Goal: Information Seeking & Learning: Learn about a topic

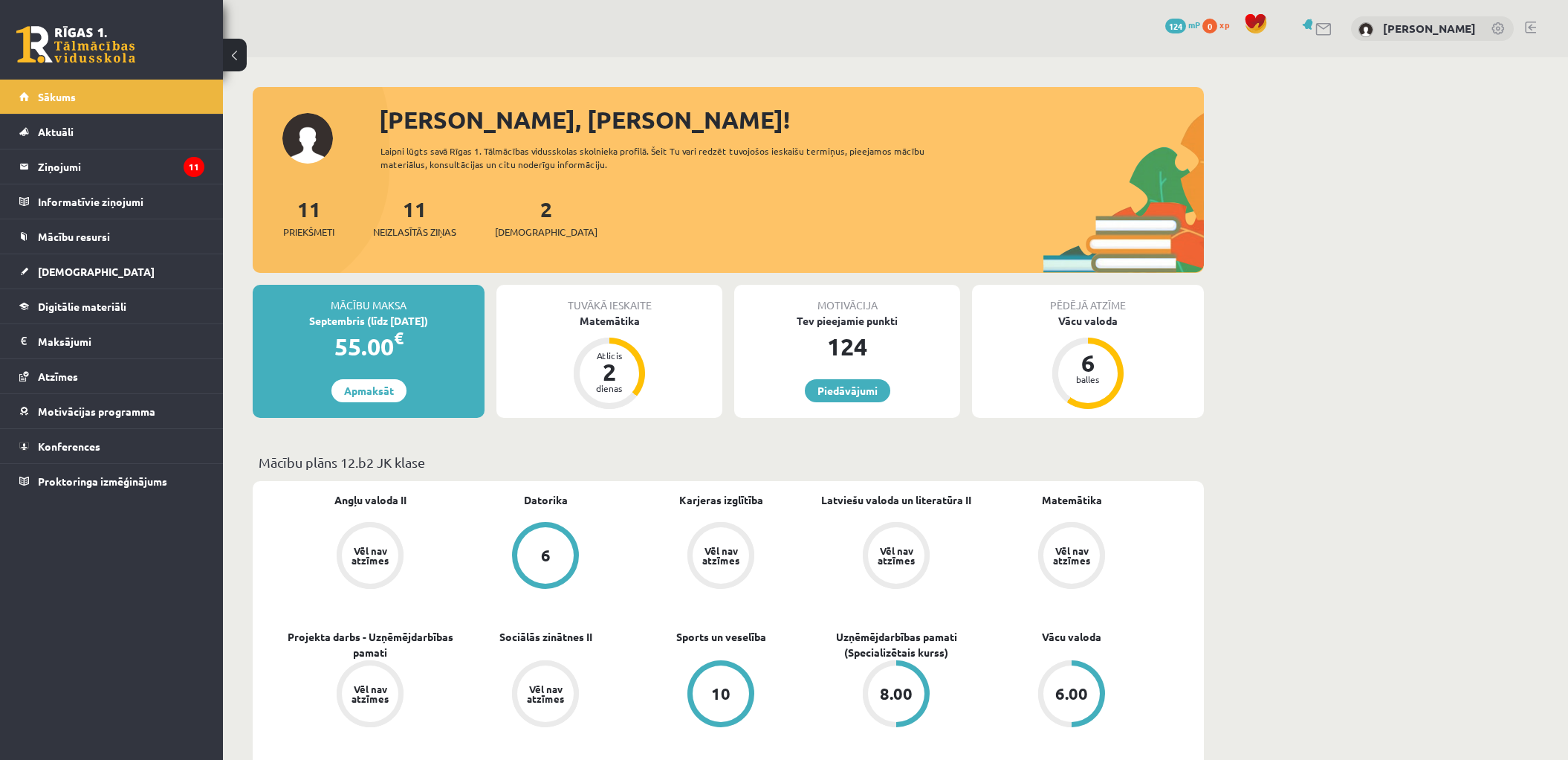
scroll to position [76, 0]
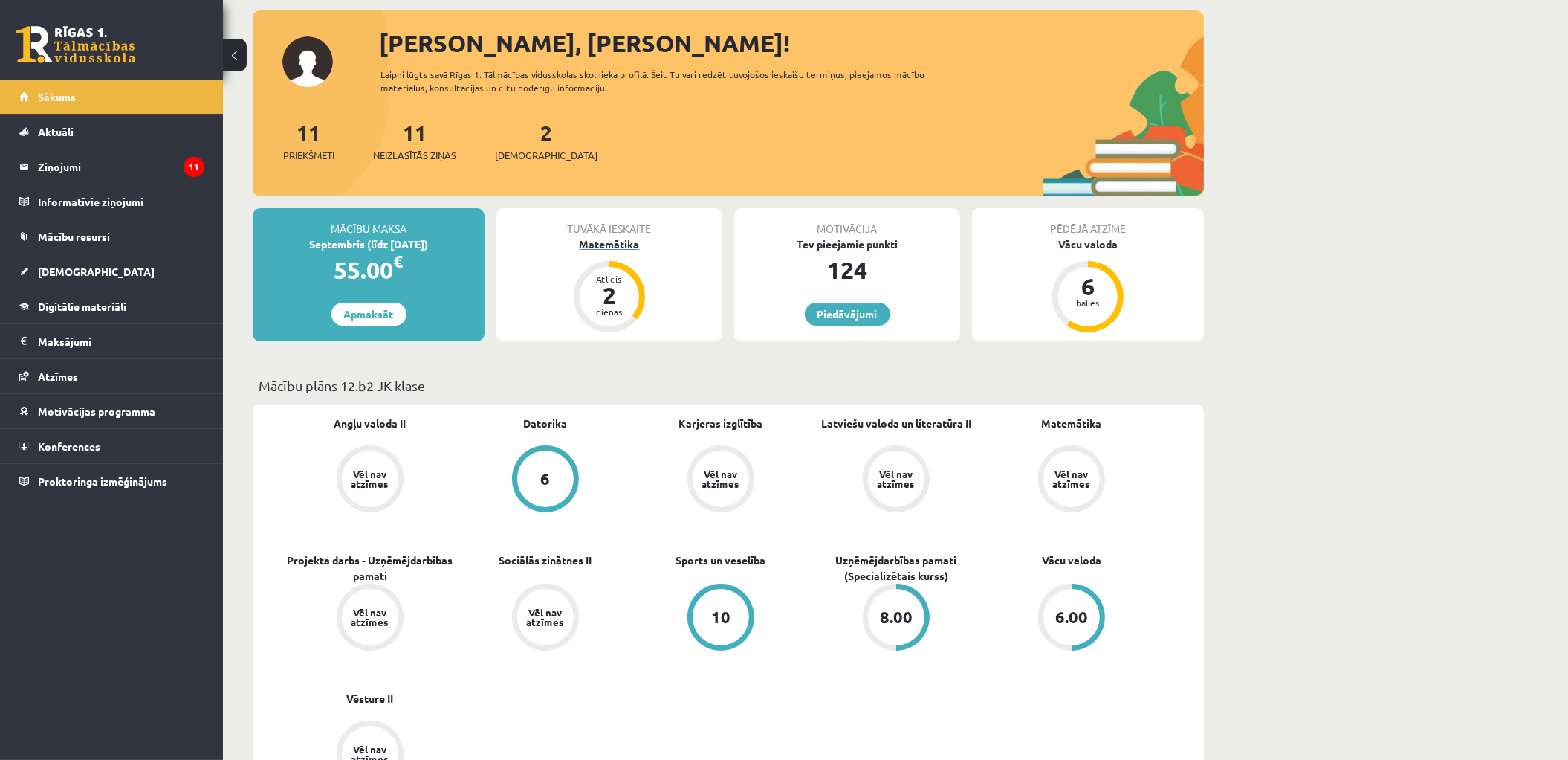
click at [637, 283] on div "Atlicis 2 dienas" at bounding box center [609, 297] width 72 height 72
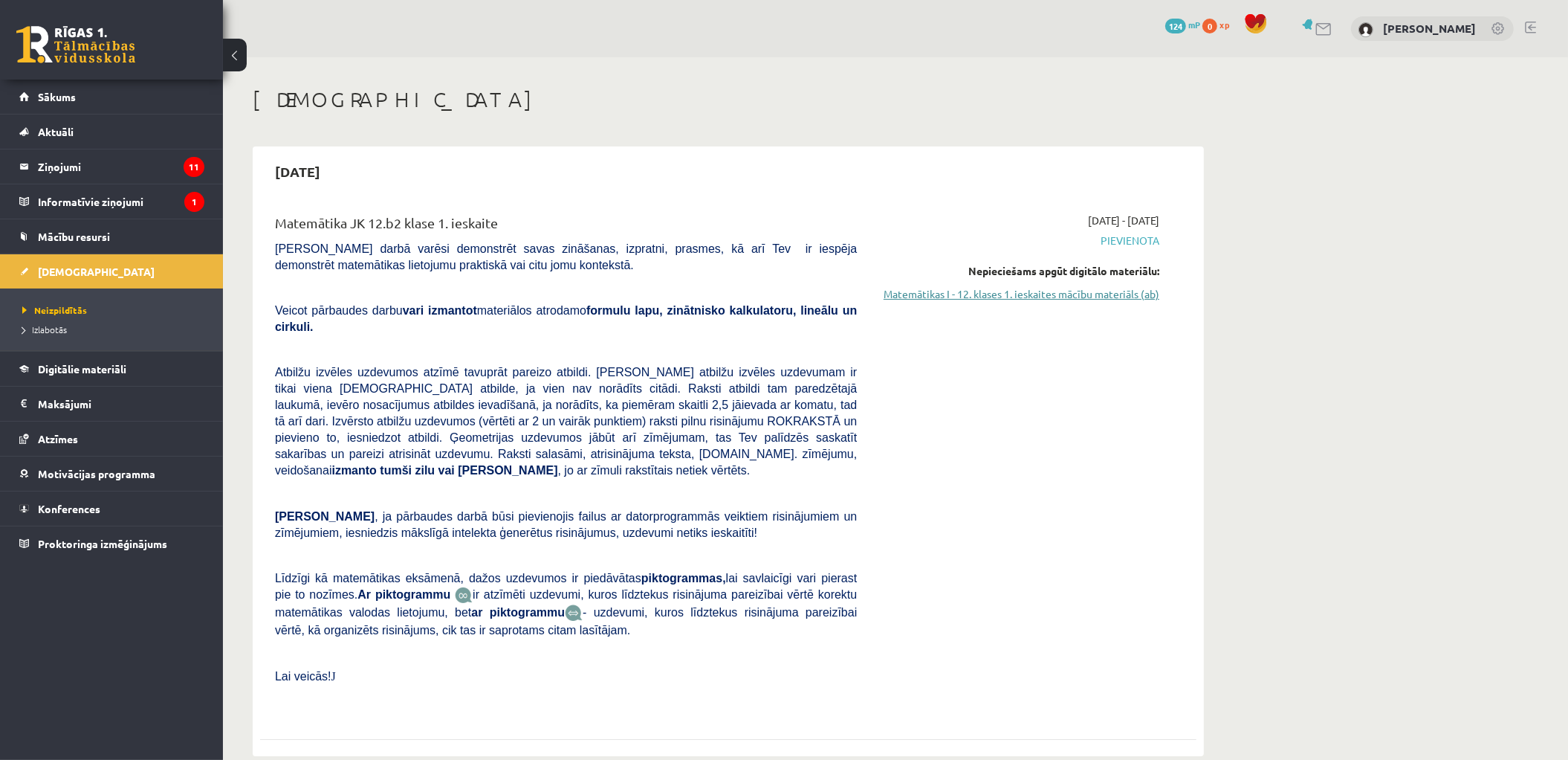
click at [980, 294] on link "Matemātikas I - 12. klases 1. ieskaites mācību materiāls (ab)" at bounding box center [1019, 294] width 280 height 16
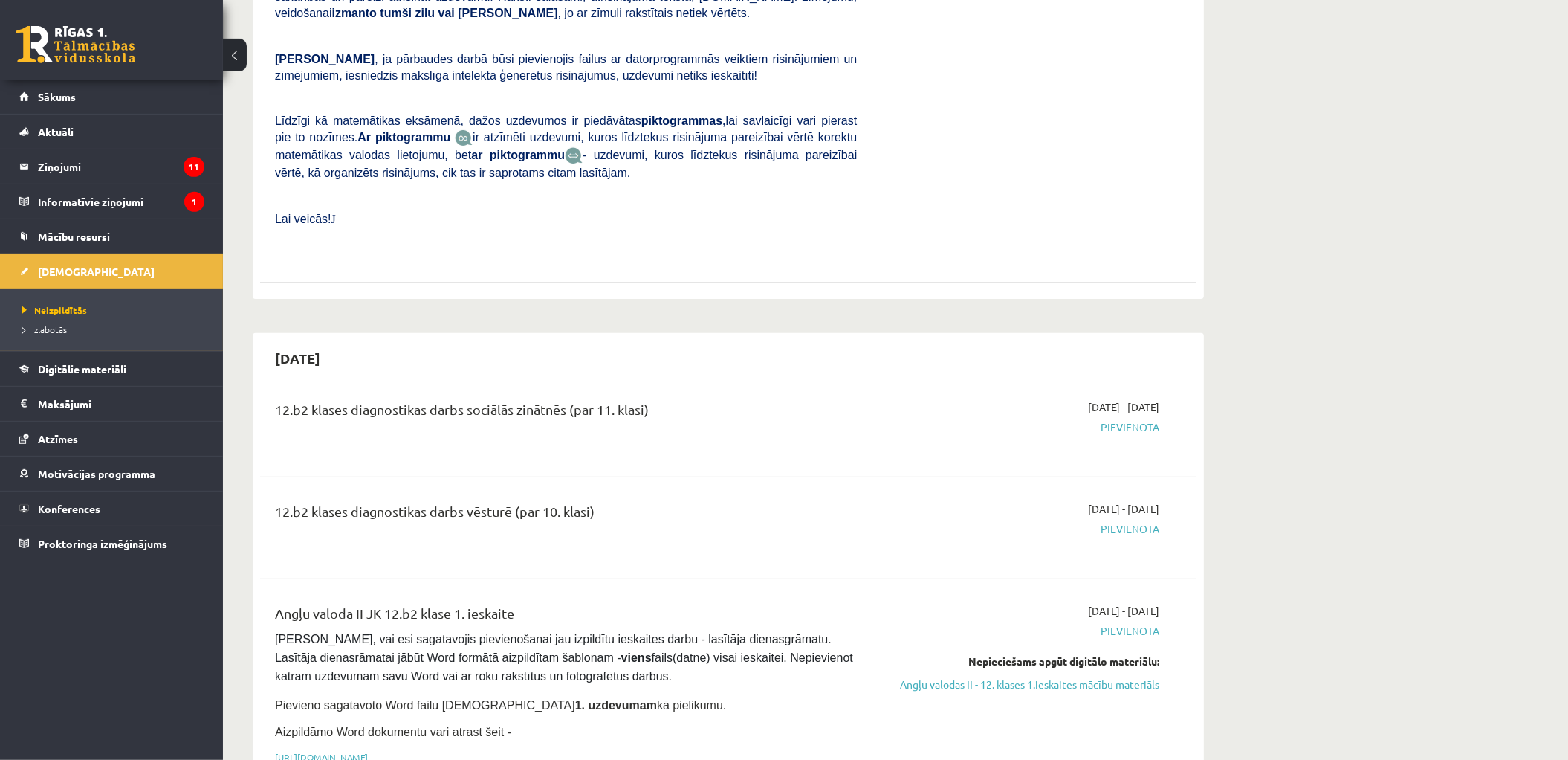
scroll to position [461, 0]
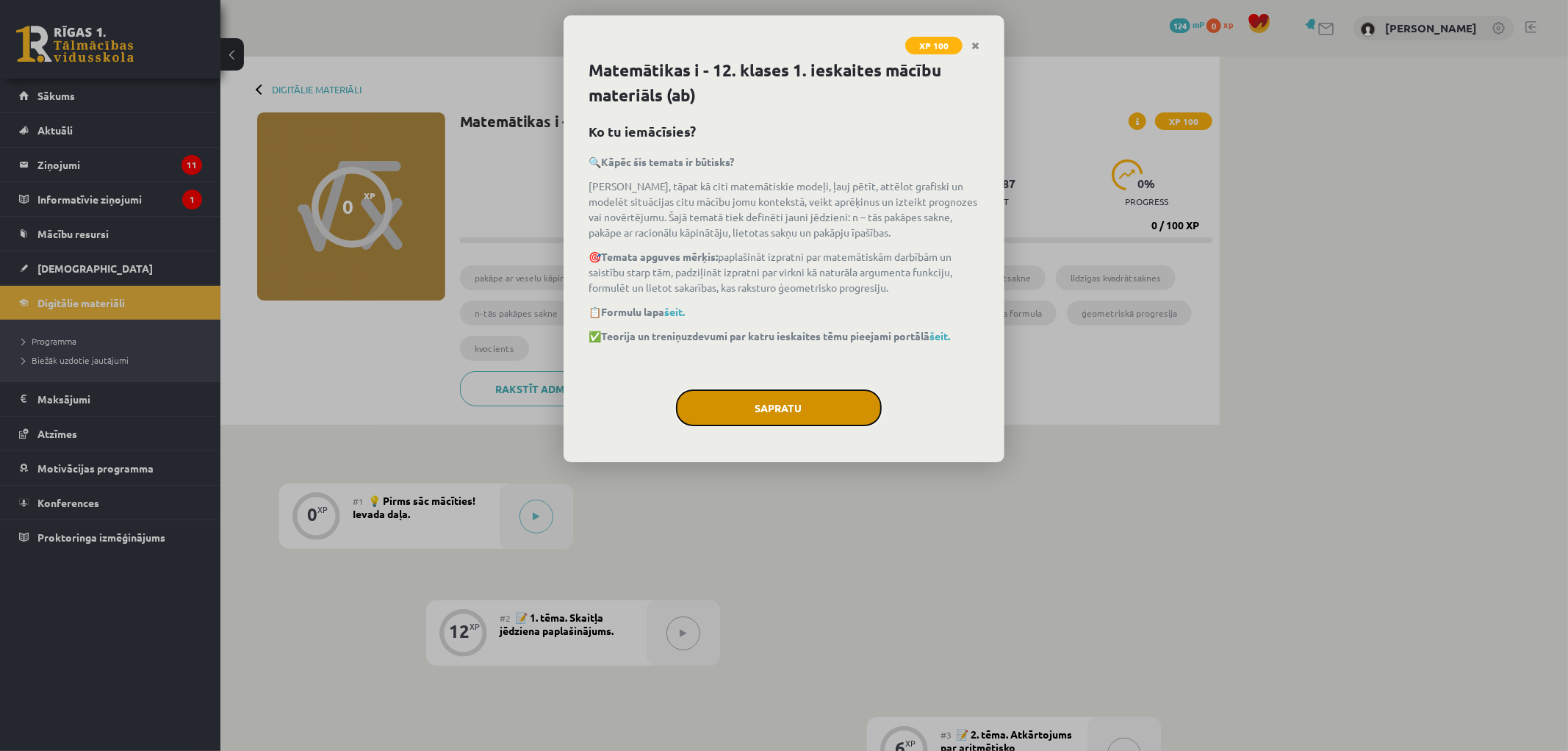
click at [800, 410] on button "Sapratu" at bounding box center [778, 408] width 206 height 37
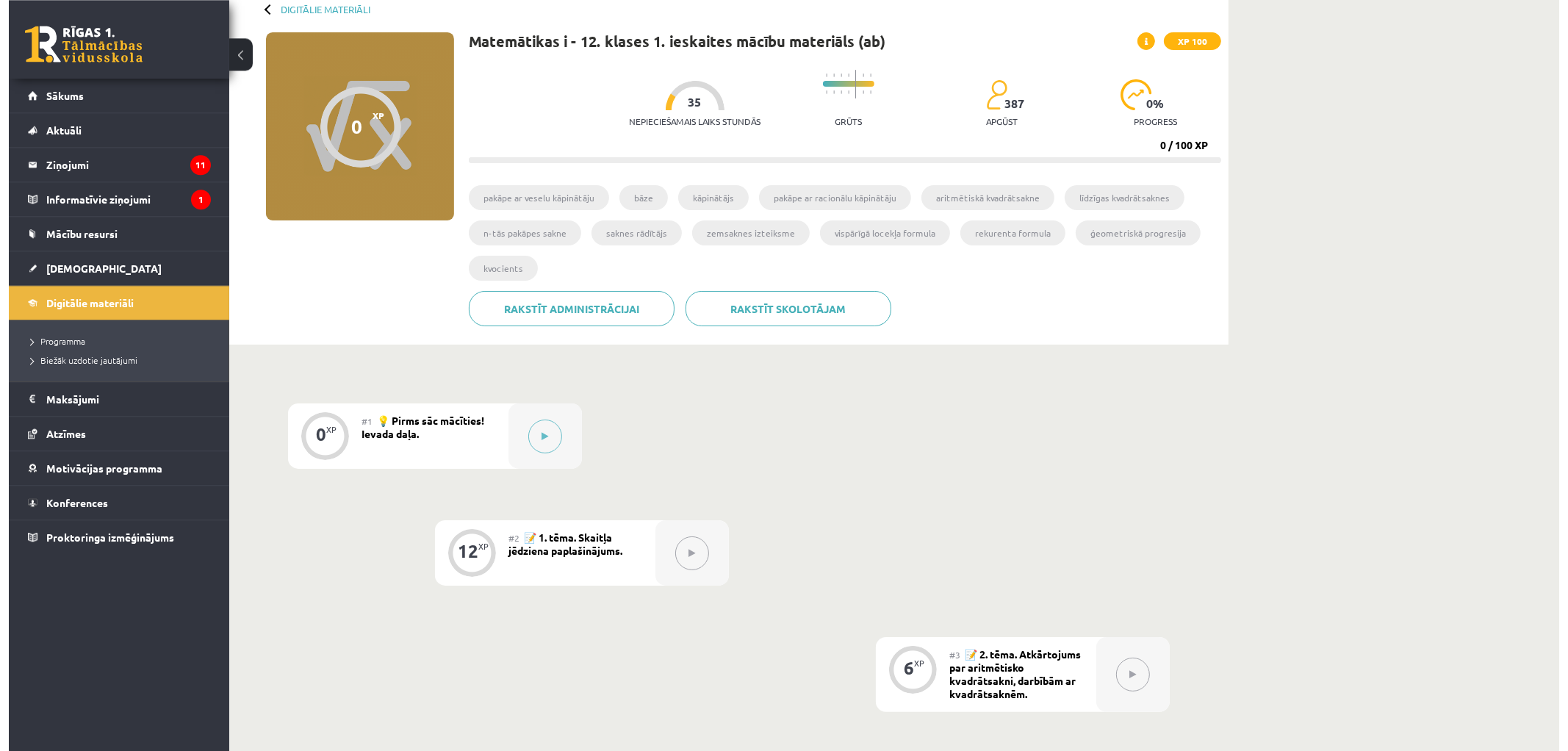
scroll to position [152, 0]
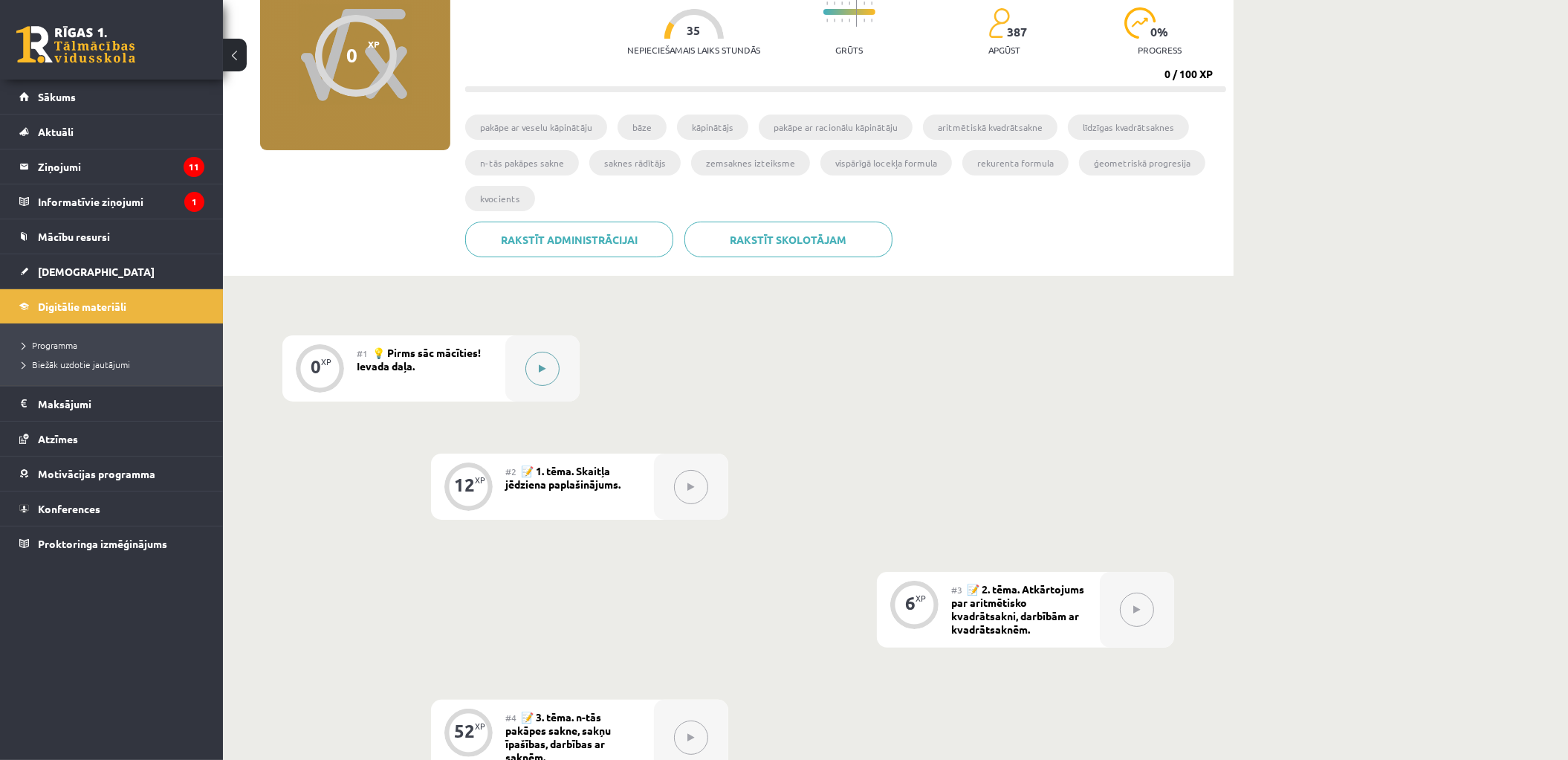
click at [541, 383] on button at bounding box center [542, 368] width 35 height 35
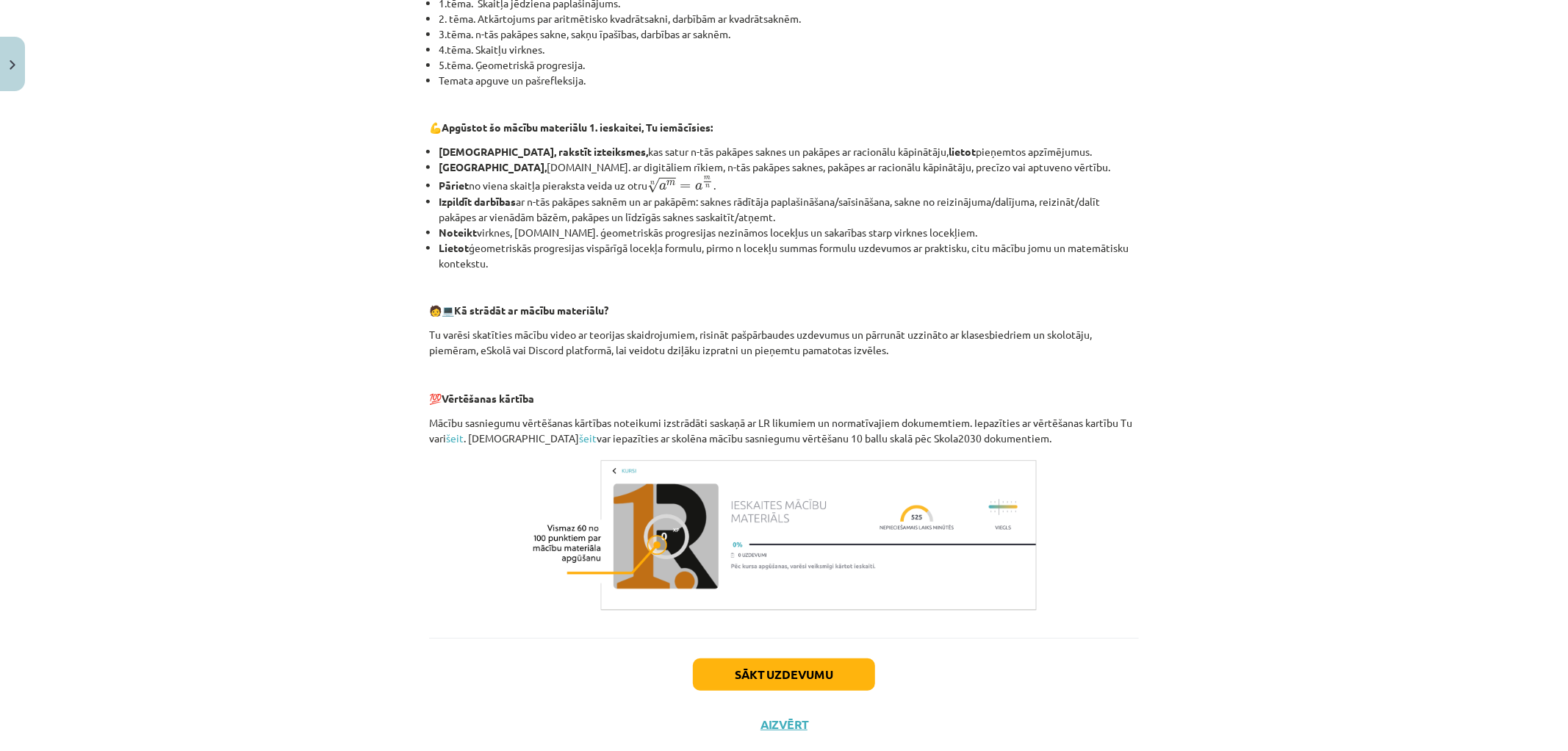
scroll to position [435, 0]
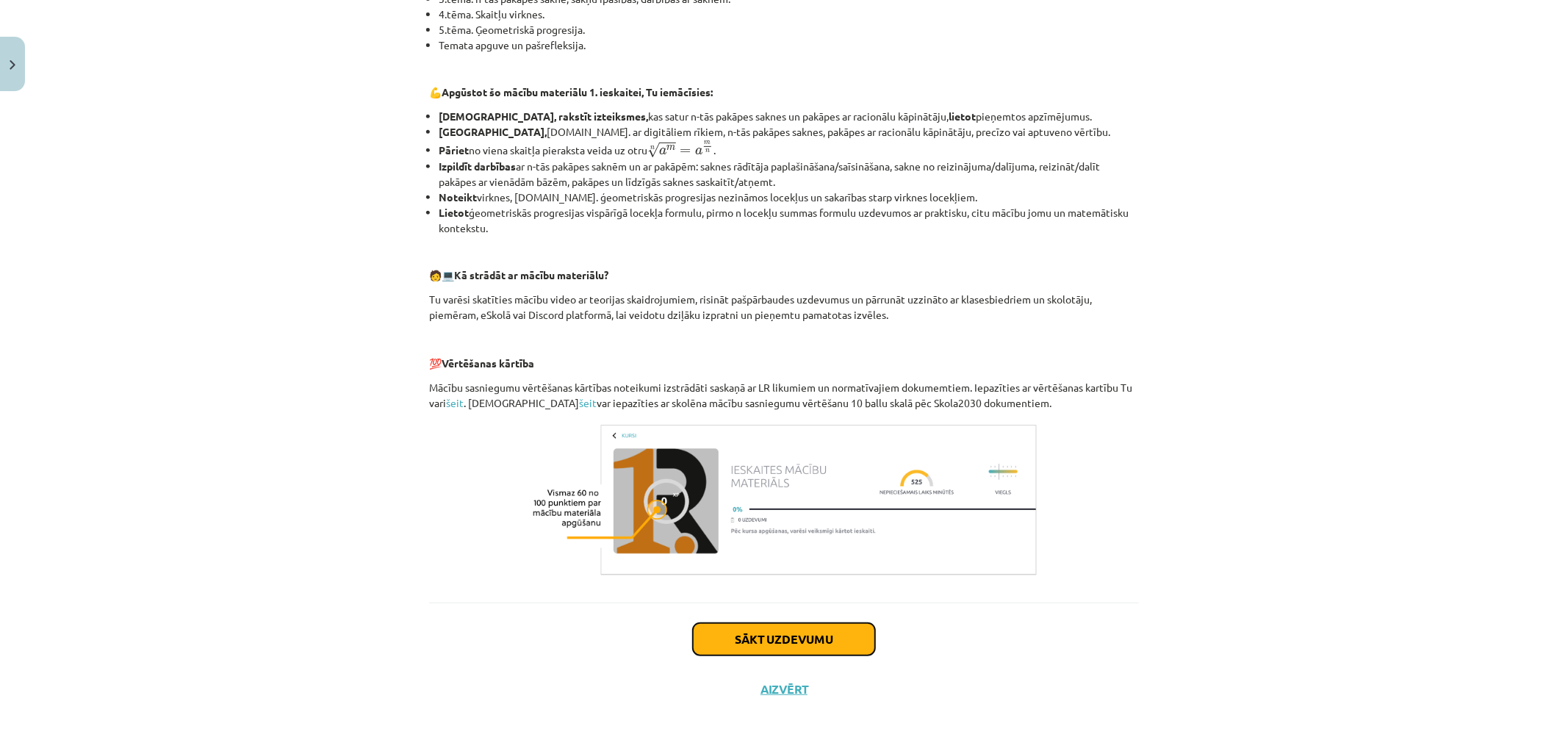
click at [790, 646] on button "Sākt uzdevumu" at bounding box center [784, 639] width 182 height 32
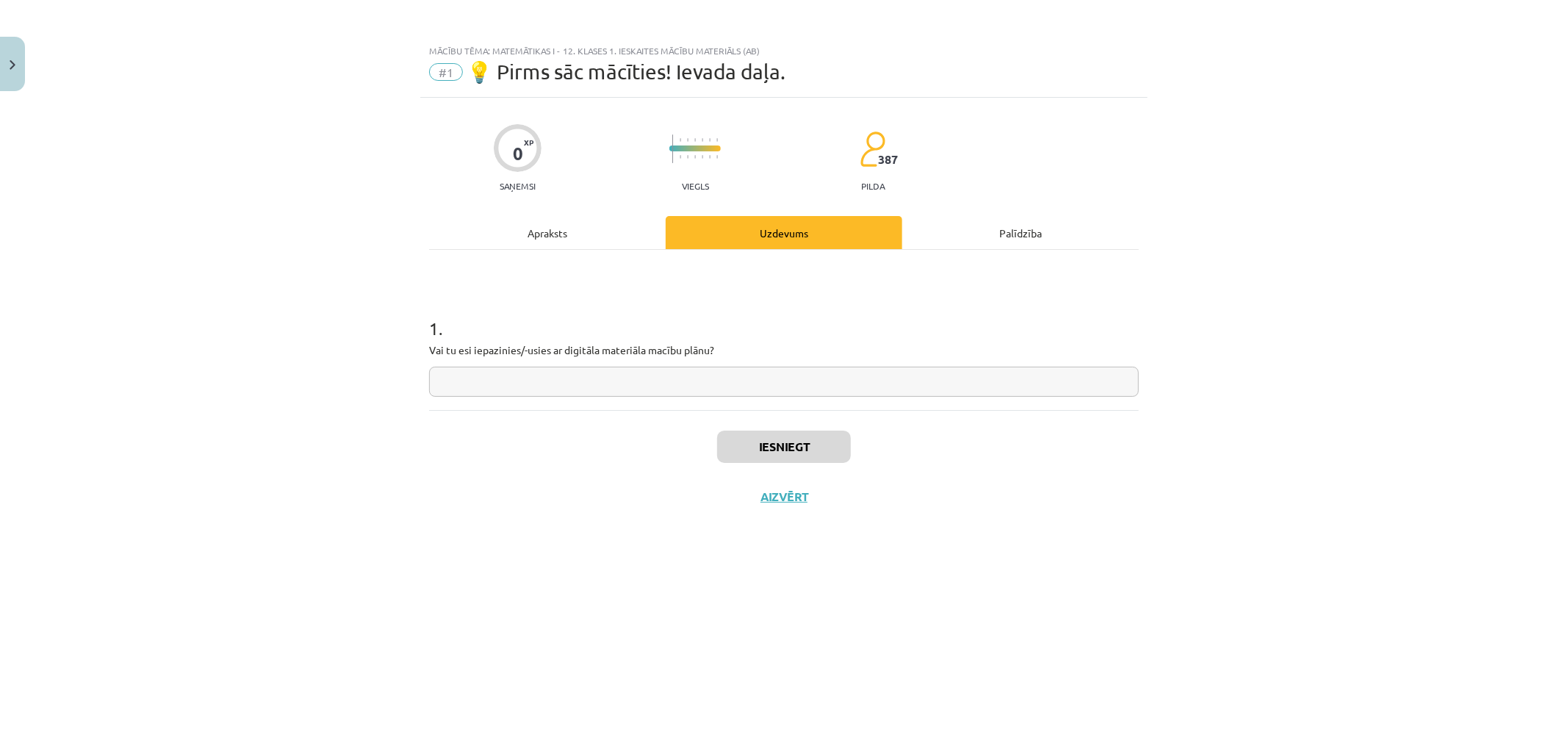
scroll to position [0, 0]
click at [526, 237] on div "Apraksts" at bounding box center [547, 233] width 236 height 33
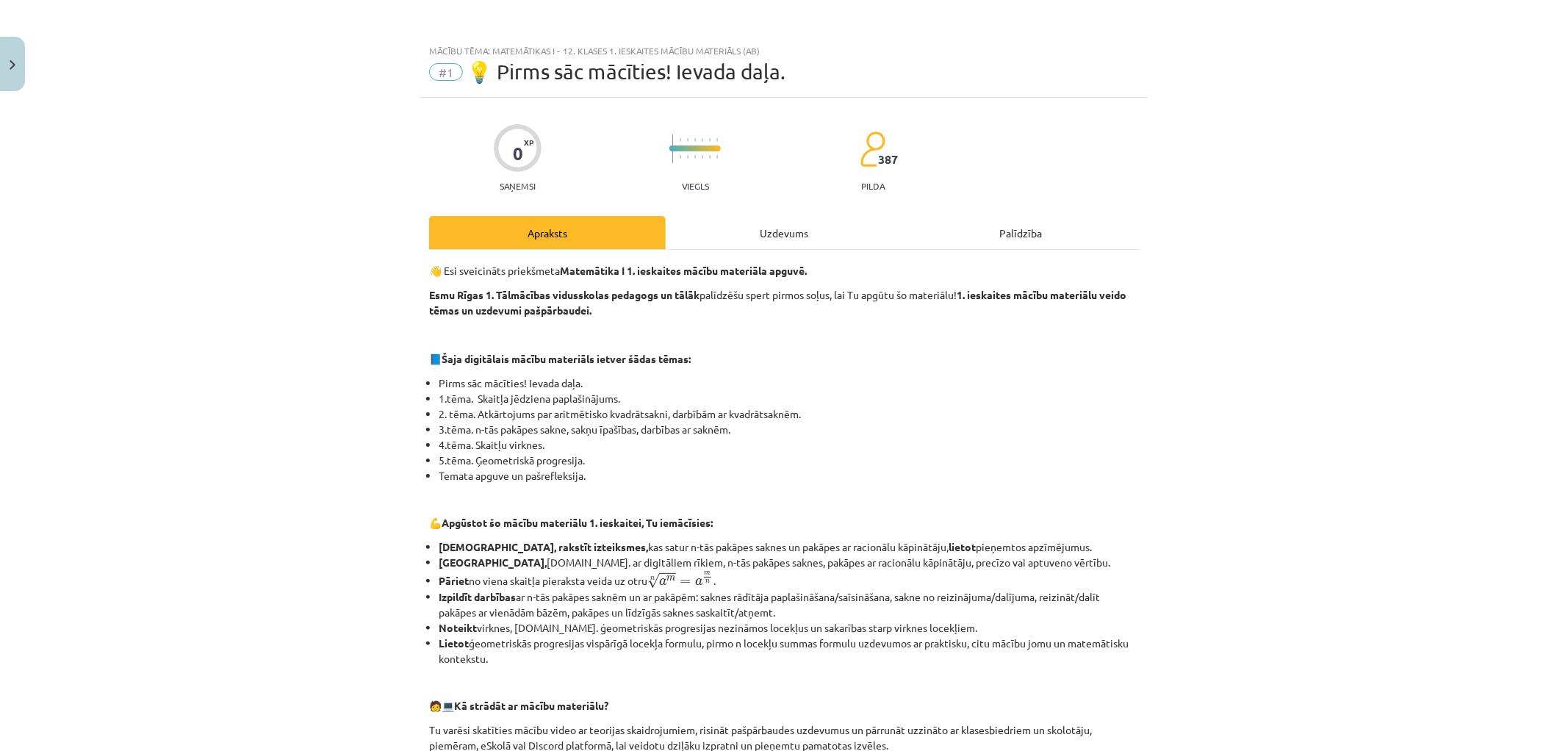
click at [728, 228] on div "Uzdevums" at bounding box center [784, 233] width 236 height 33
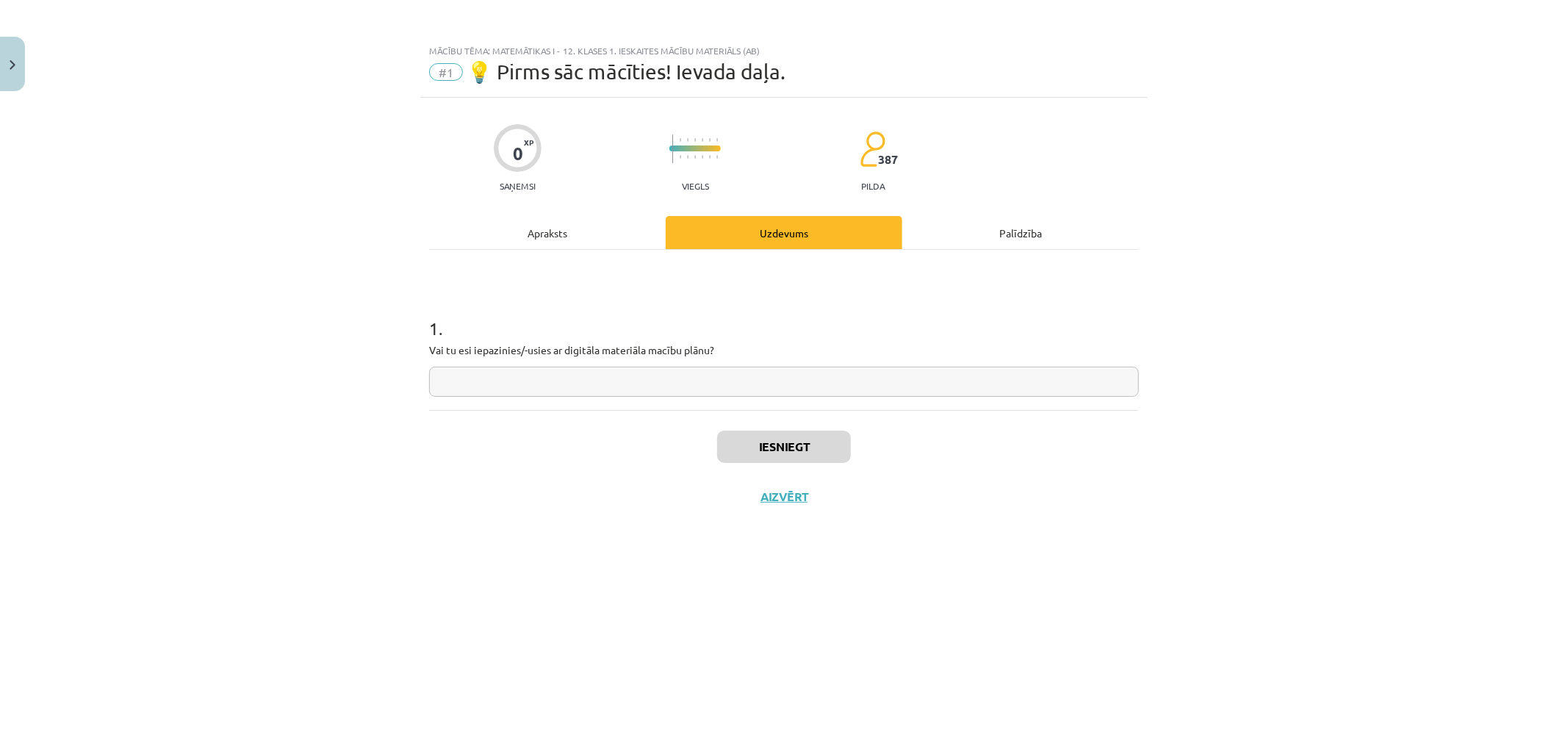
click at [640, 389] on input "text" at bounding box center [784, 382] width 710 height 30
type input "***"
click at [805, 446] on button "Iesniegt" at bounding box center [784, 446] width 134 height 32
click at [757, 508] on button "Nākamā nodarbība" at bounding box center [784, 506] width 144 height 34
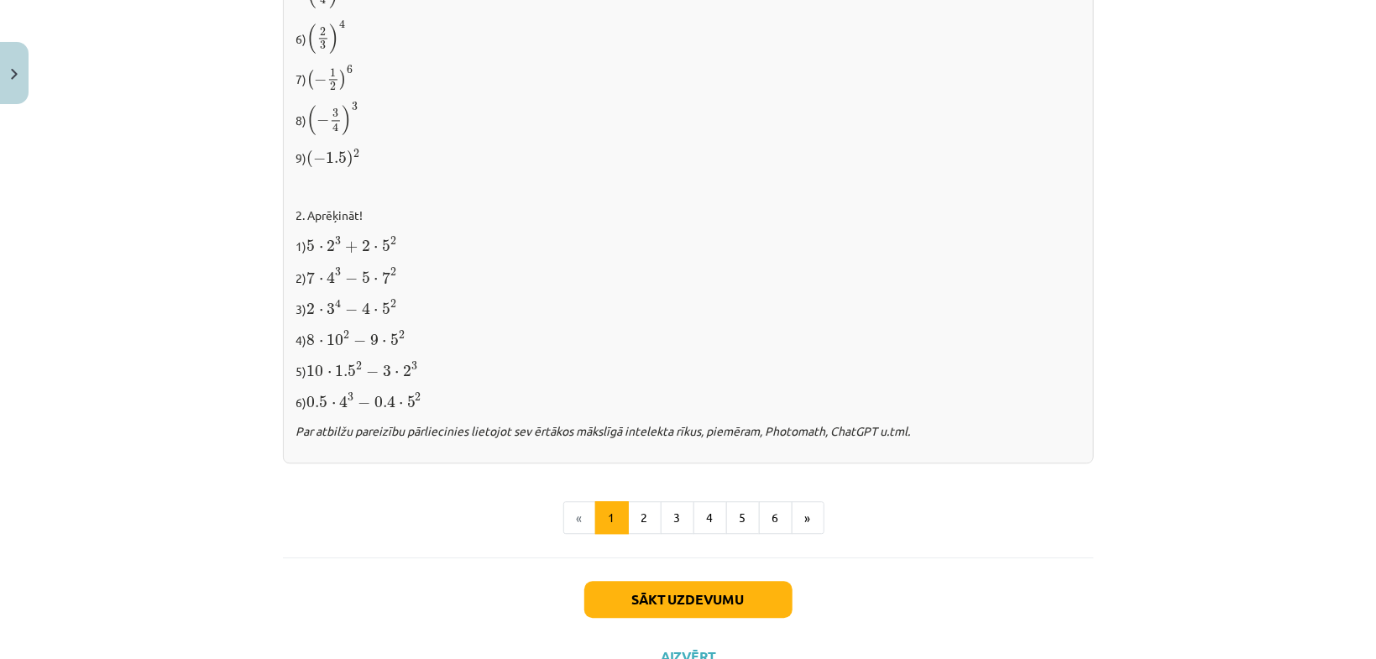
scroll to position [1681, 0]
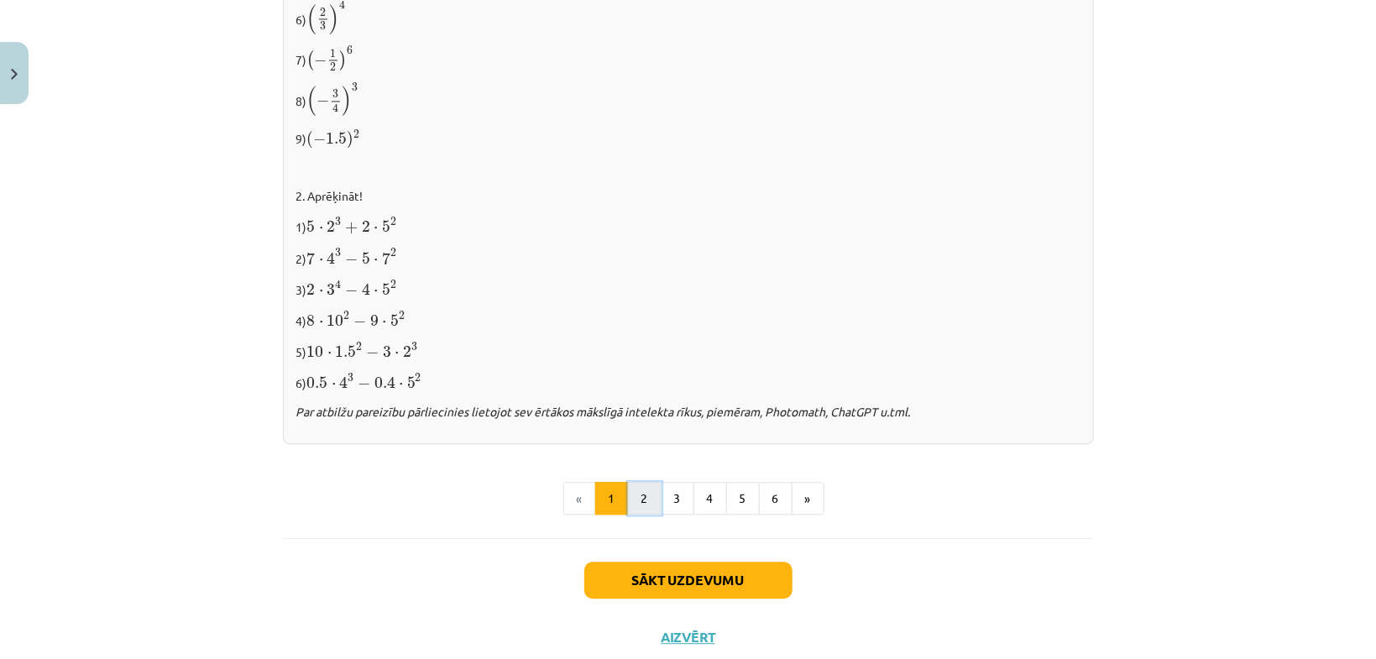
click at [628, 486] on button "2" at bounding box center [645, 499] width 34 height 34
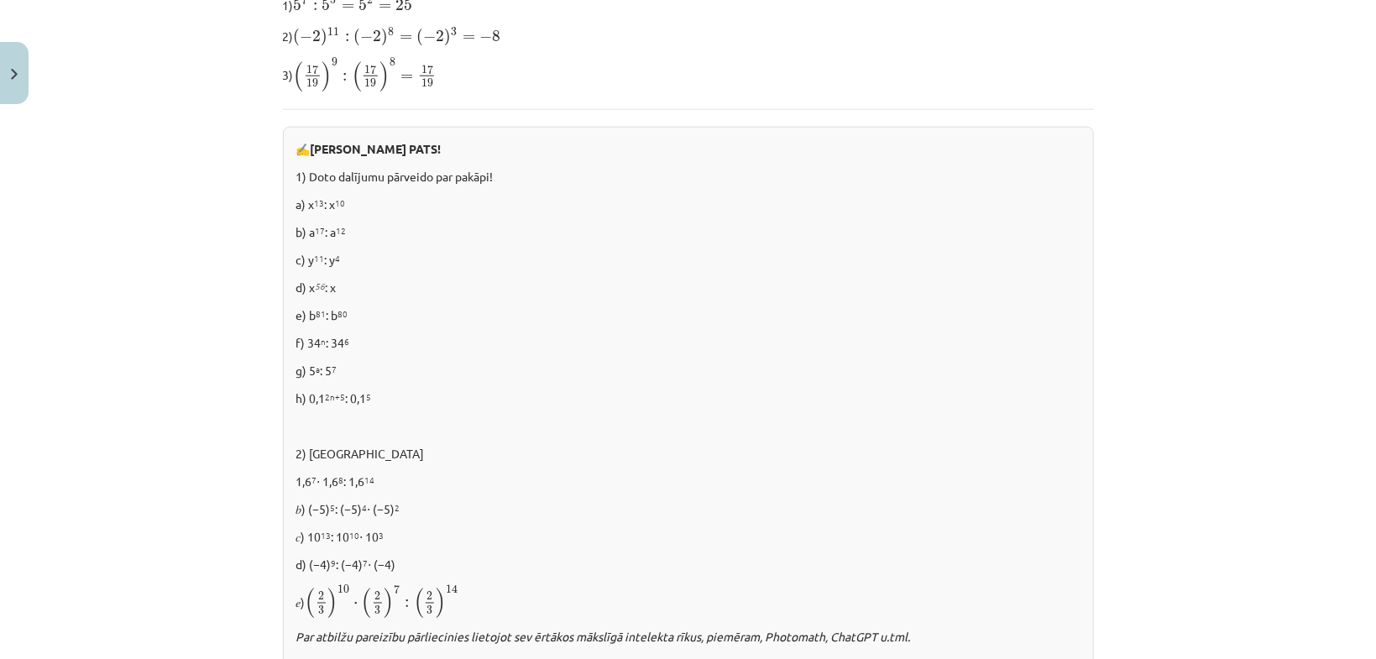
scroll to position [960, 0]
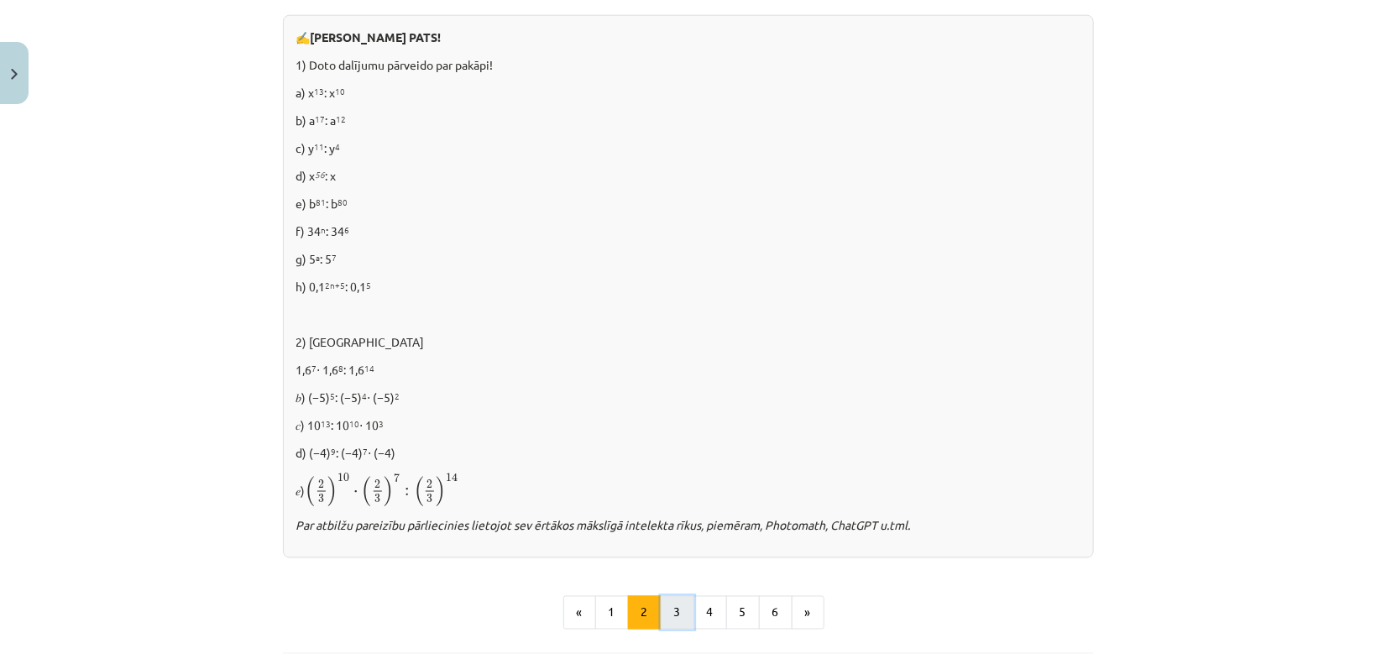
click at [671, 616] on button "3" at bounding box center [678, 613] width 34 height 34
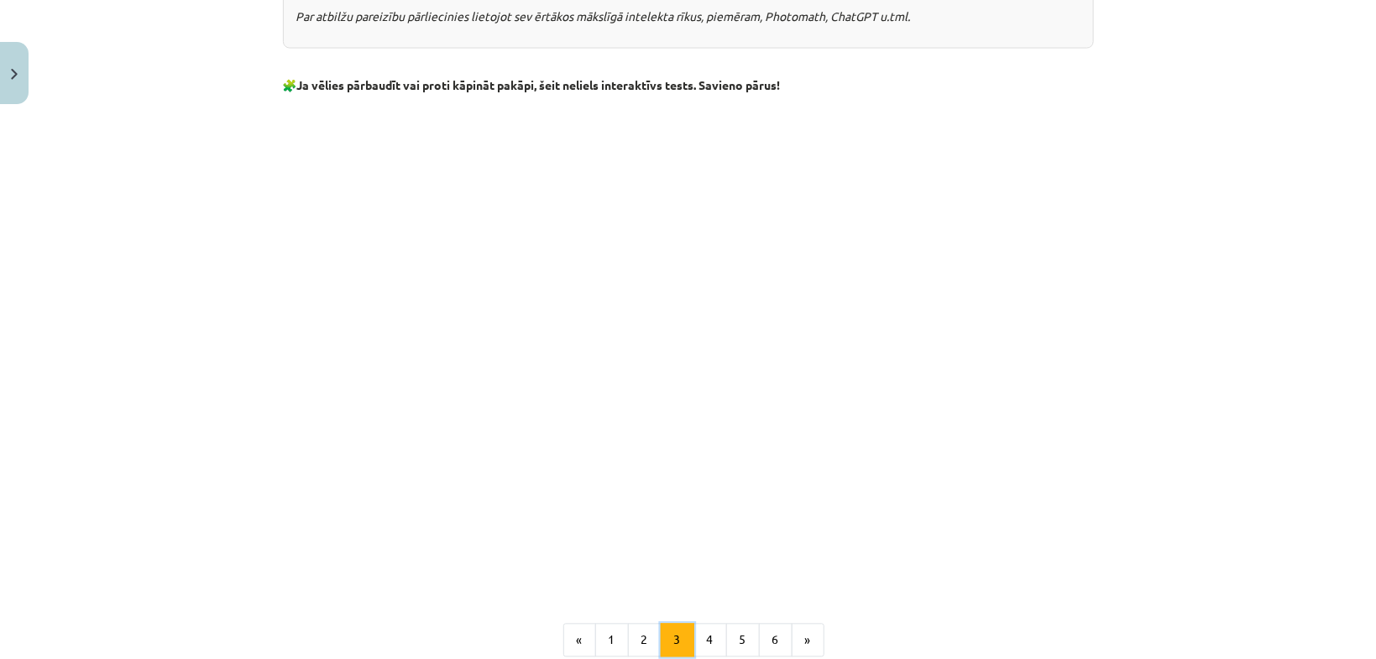
scroll to position [1300, 0]
